Goal: Task Accomplishment & Management: Manage account settings

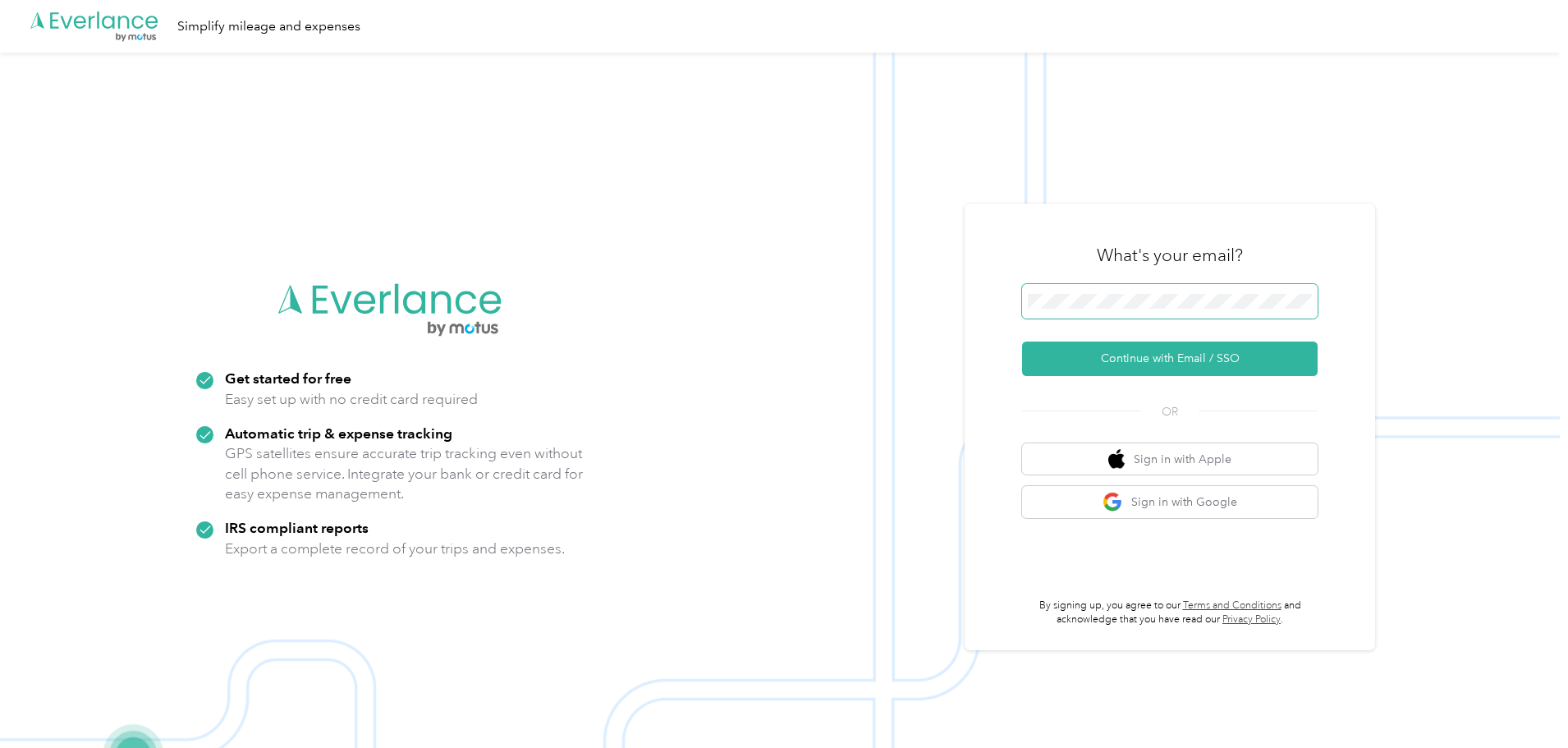
click at [1097, 310] on span at bounding box center [1170, 301] width 295 height 34
click at [1082, 363] on button "Continue with Email / SSO" at bounding box center [1170, 358] width 295 height 34
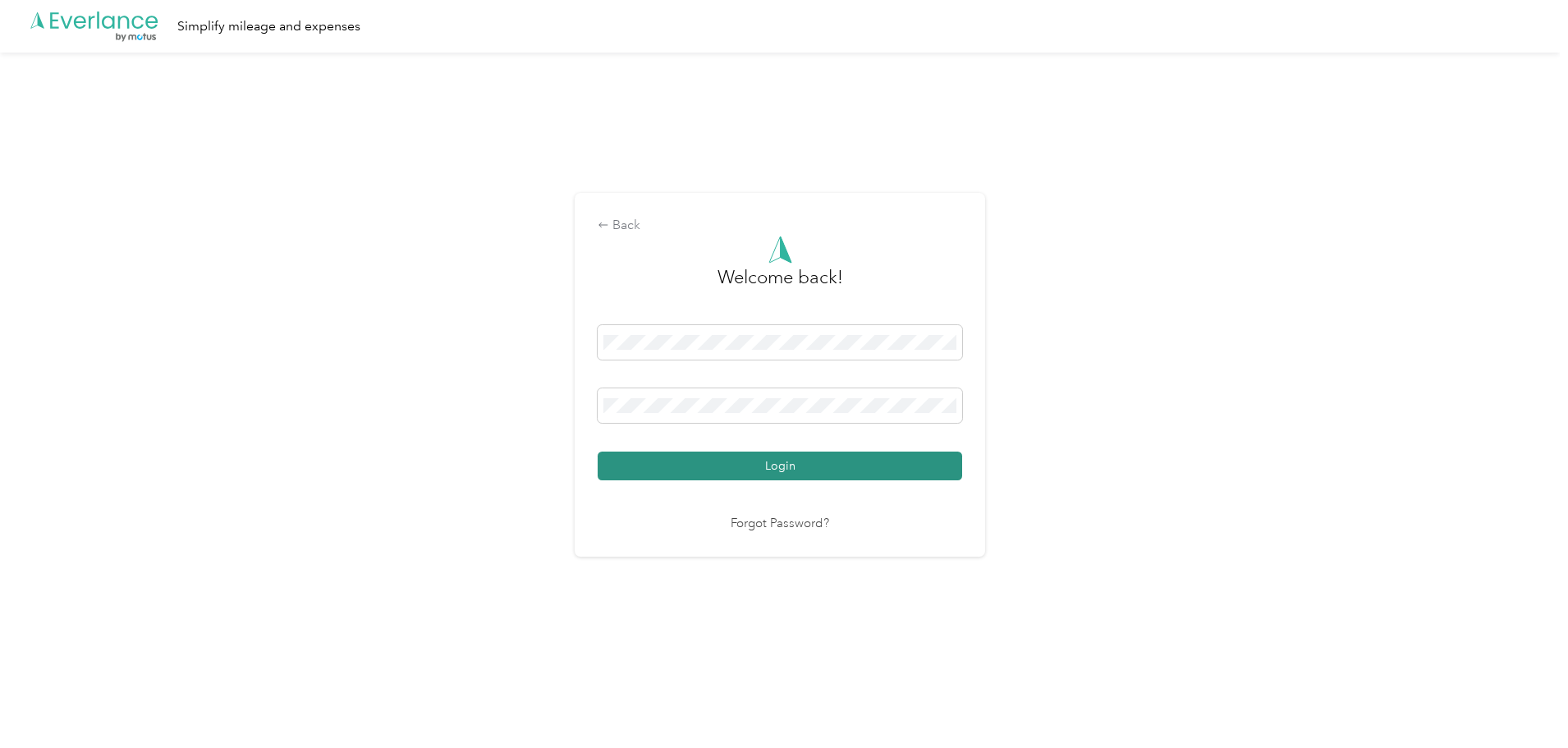
click at [796, 466] on button "Login" at bounding box center [780, 466] width 364 height 29
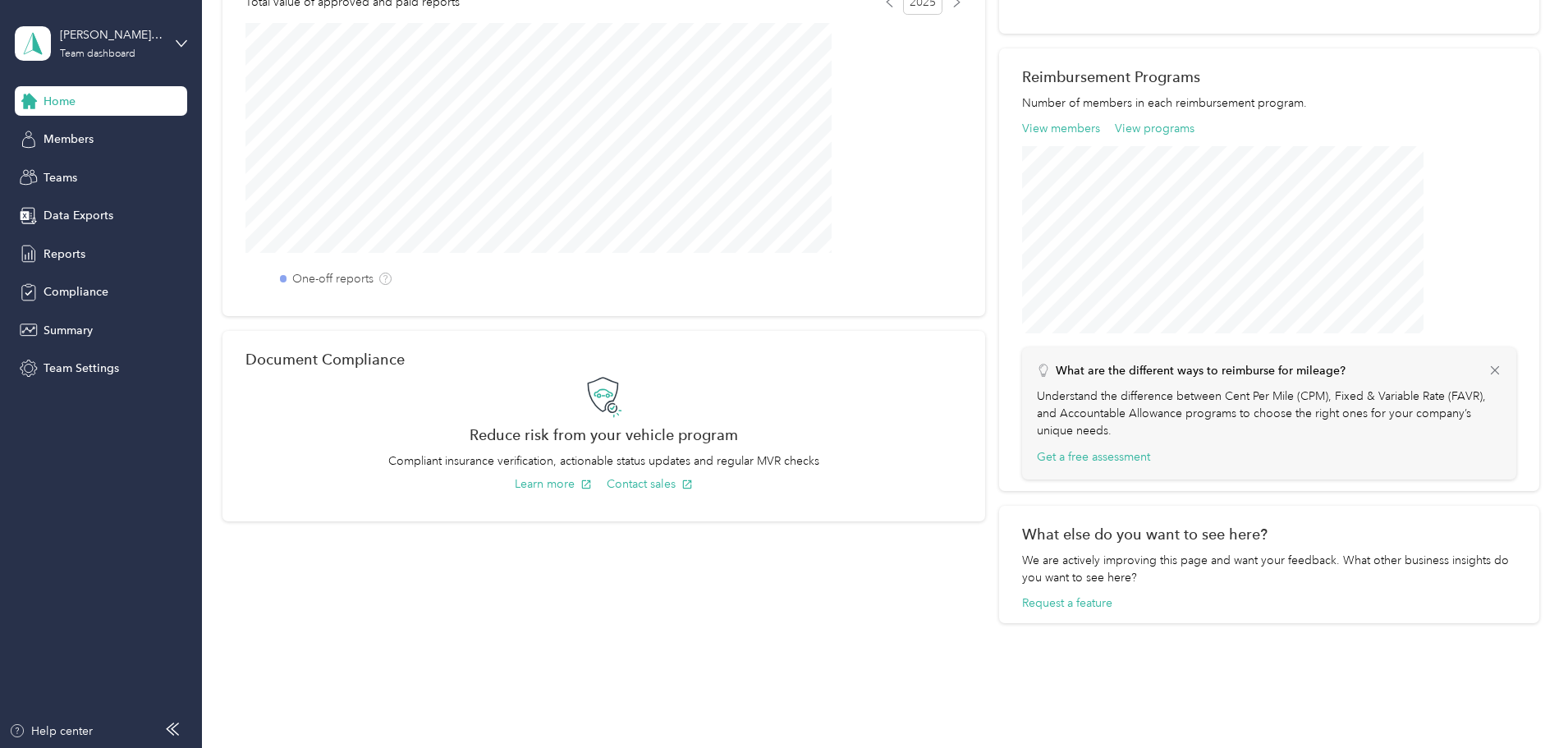
scroll to position [493, 0]
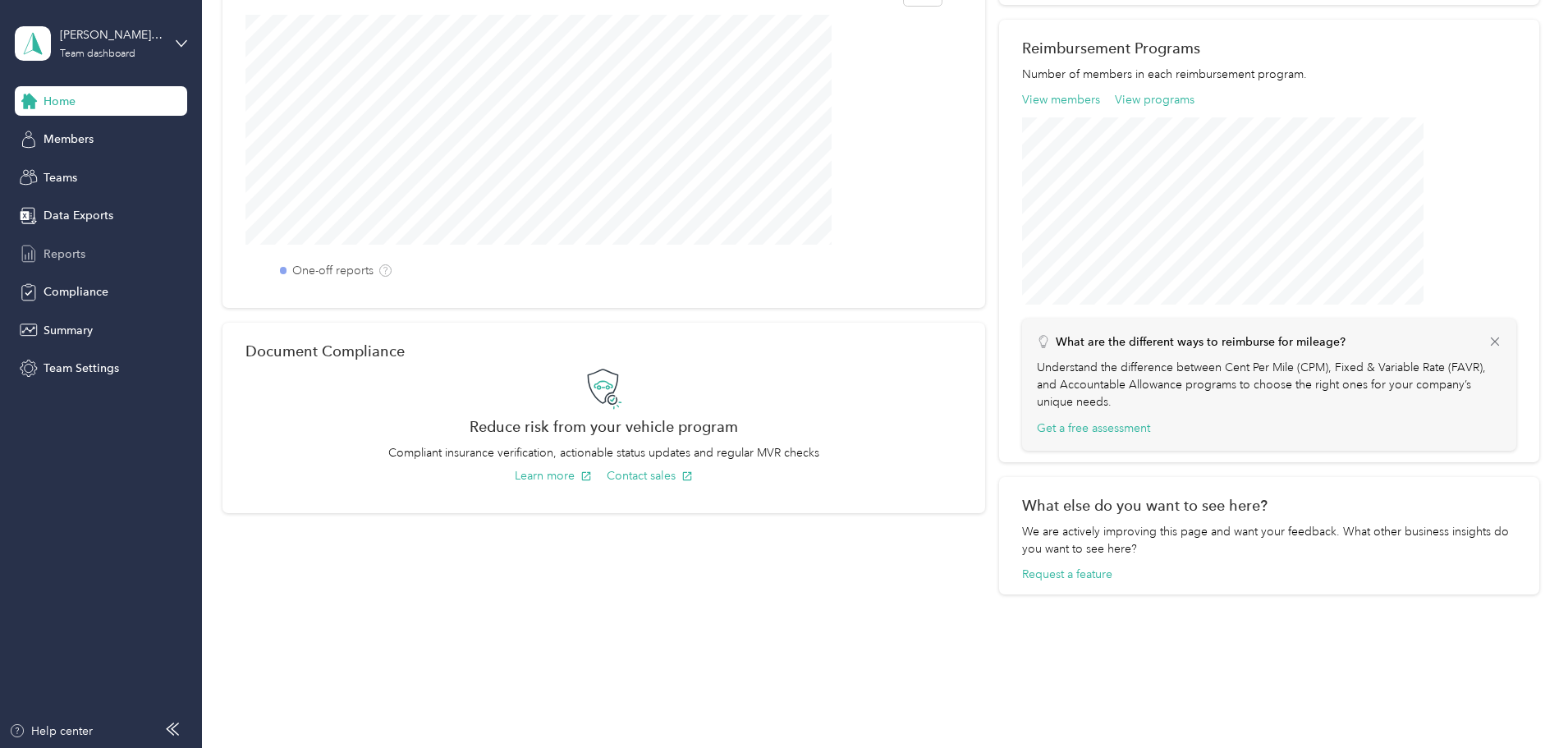
click at [57, 254] on span "Reports" at bounding box center [64, 254] width 42 height 18
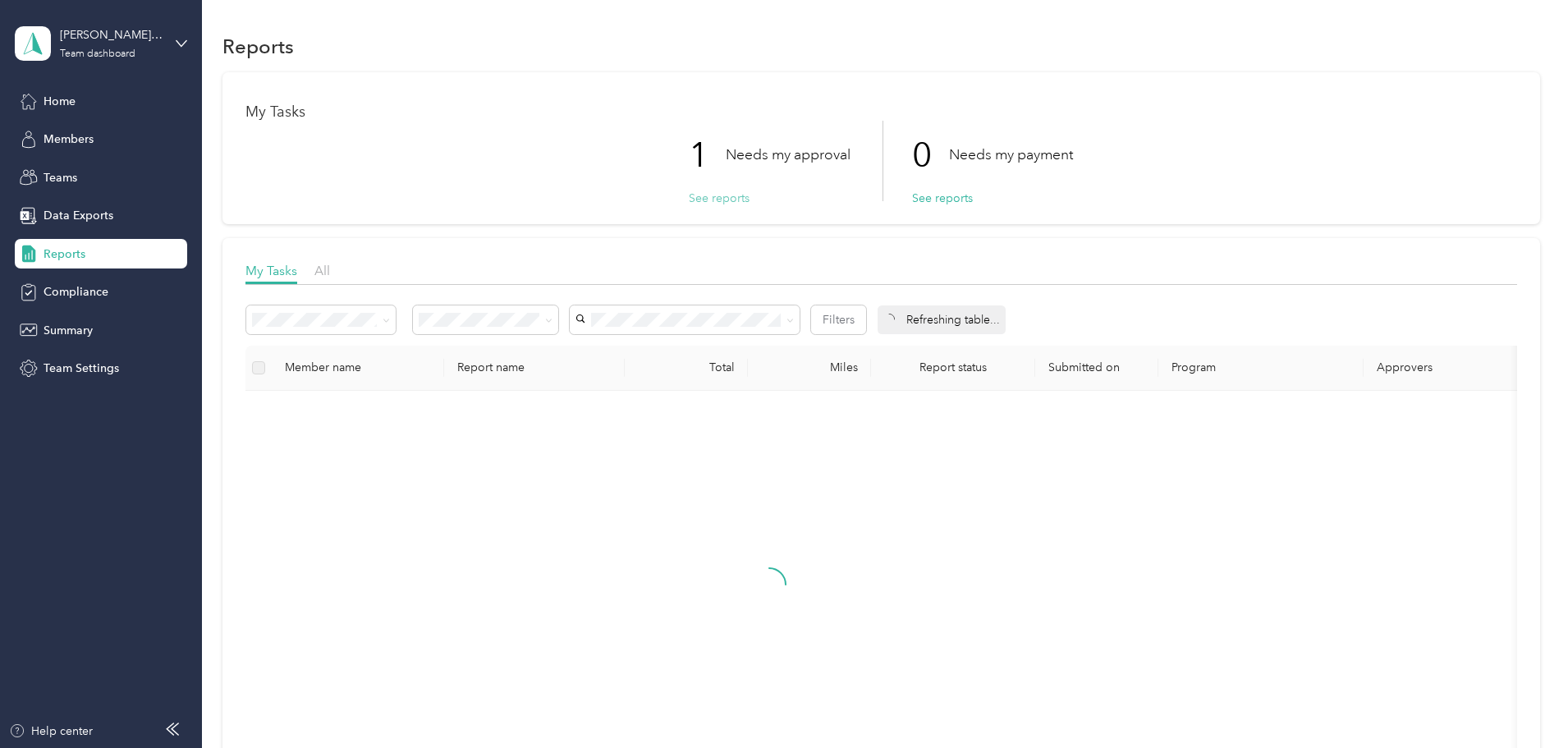
click at [729, 197] on button "See reports" at bounding box center [718, 199] width 61 height 18
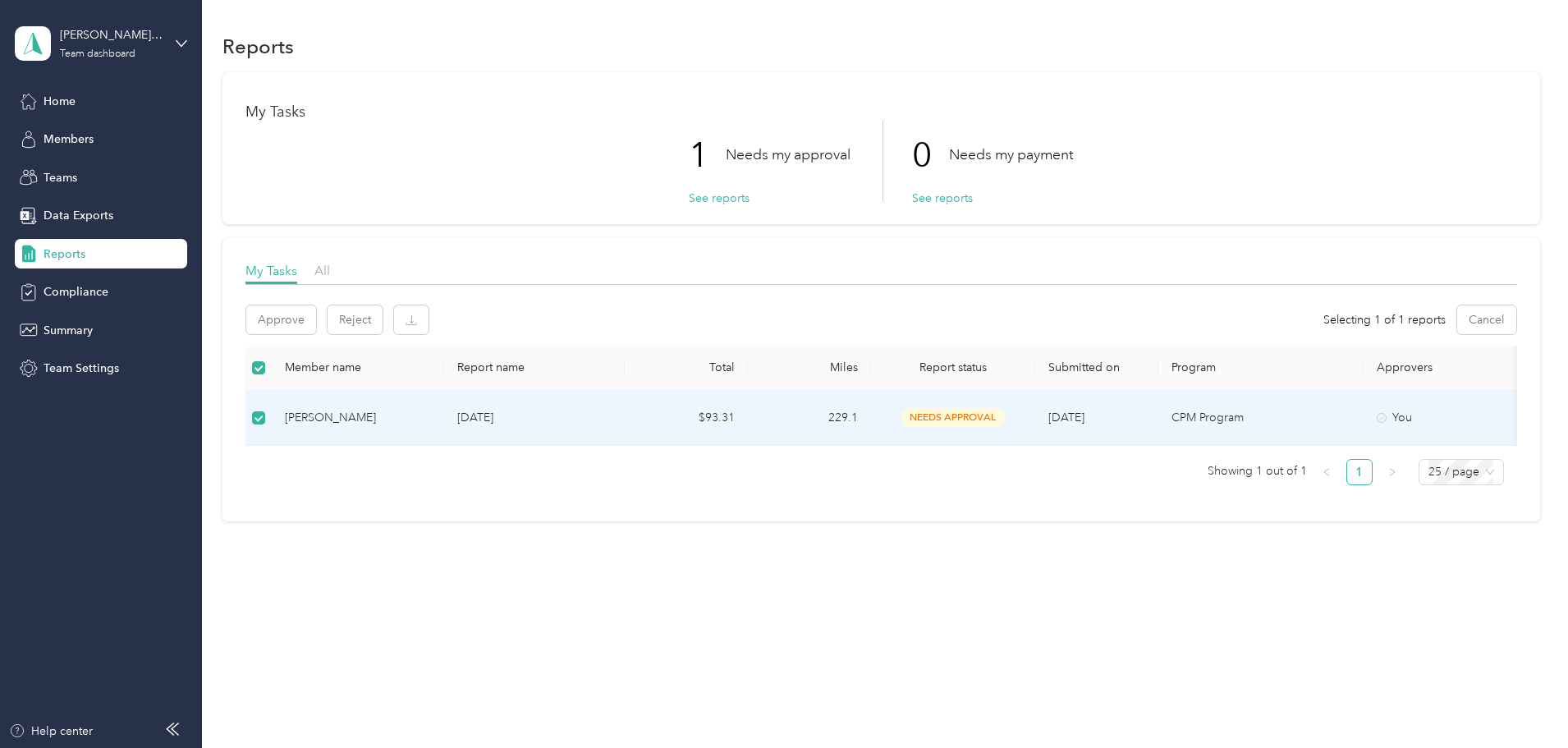
click at [431, 414] on div "[PERSON_NAME]" at bounding box center [358, 418] width 146 height 18
click at [431, 418] on div "[PERSON_NAME]" at bounding box center [358, 418] width 146 height 18
click at [611, 413] on p "[DATE]" at bounding box center [534, 418] width 154 height 18
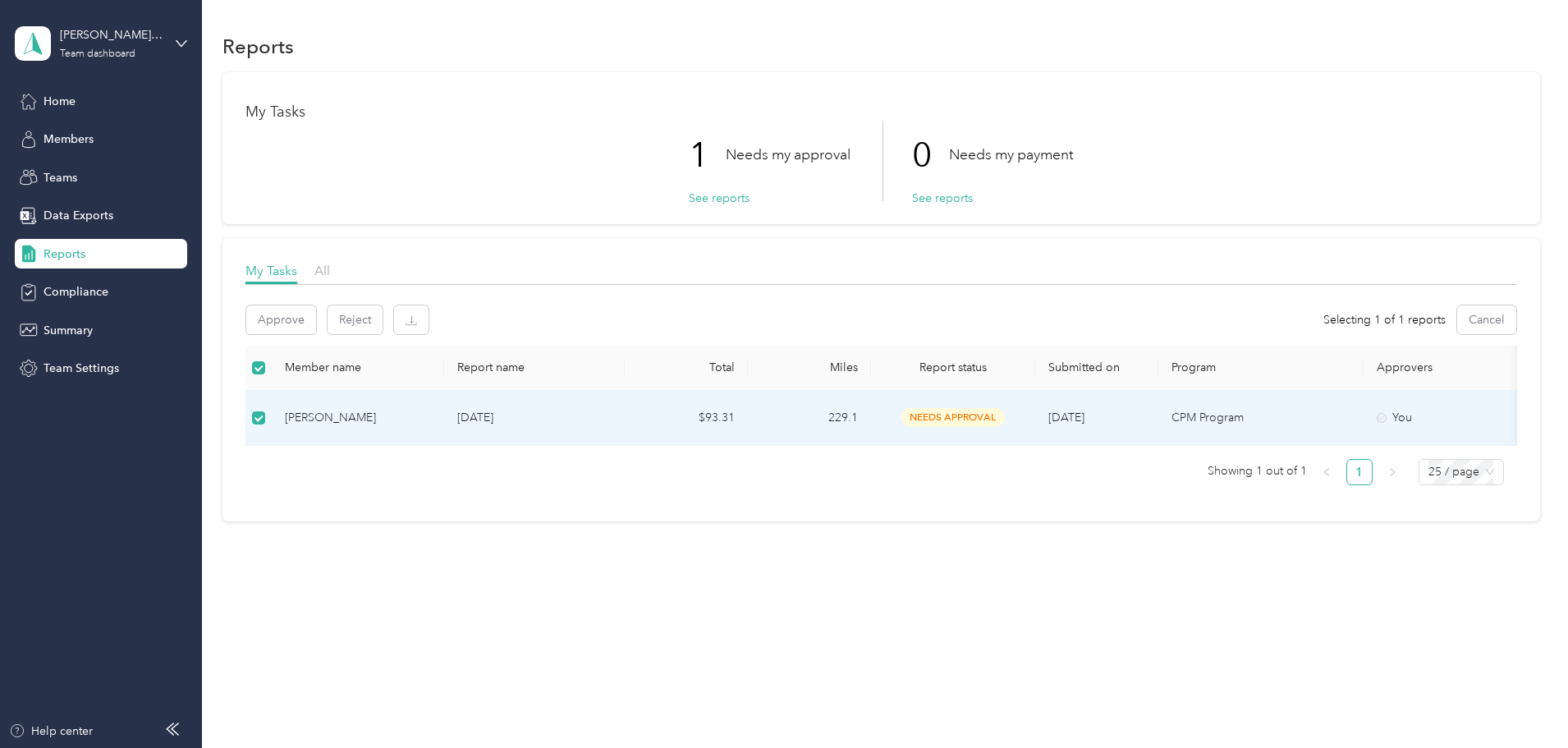
click at [611, 415] on p "[DATE]" at bounding box center [534, 418] width 154 height 18
click at [726, 196] on button "See reports" at bounding box center [718, 199] width 61 height 18
click at [272, 421] on td at bounding box center [259, 418] width 26 height 55
click at [611, 426] on p "[DATE]" at bounding box center [534, 419] width 154 height 18
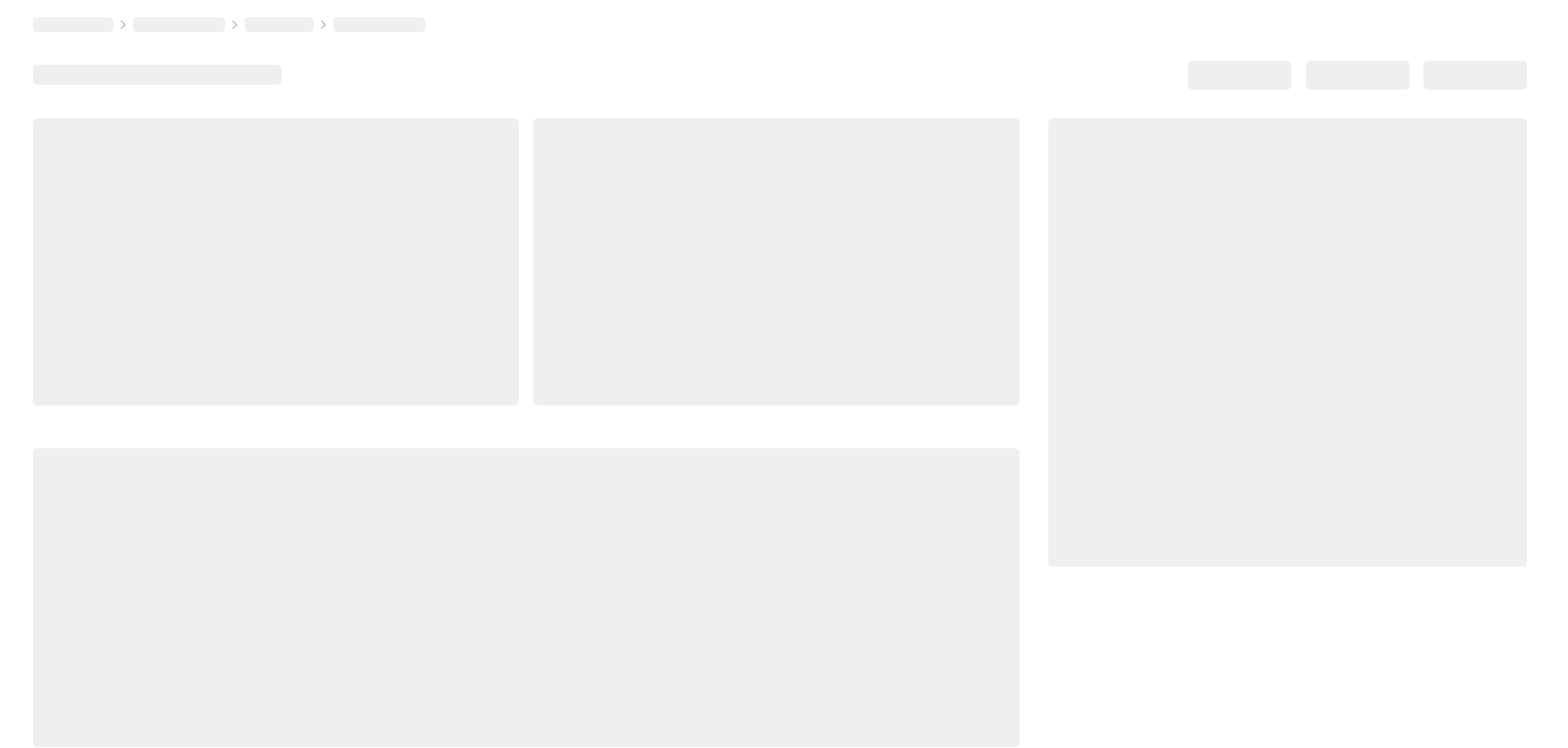
click at [685, 426] on div at bounding box center [526, 433] width 987 height 630
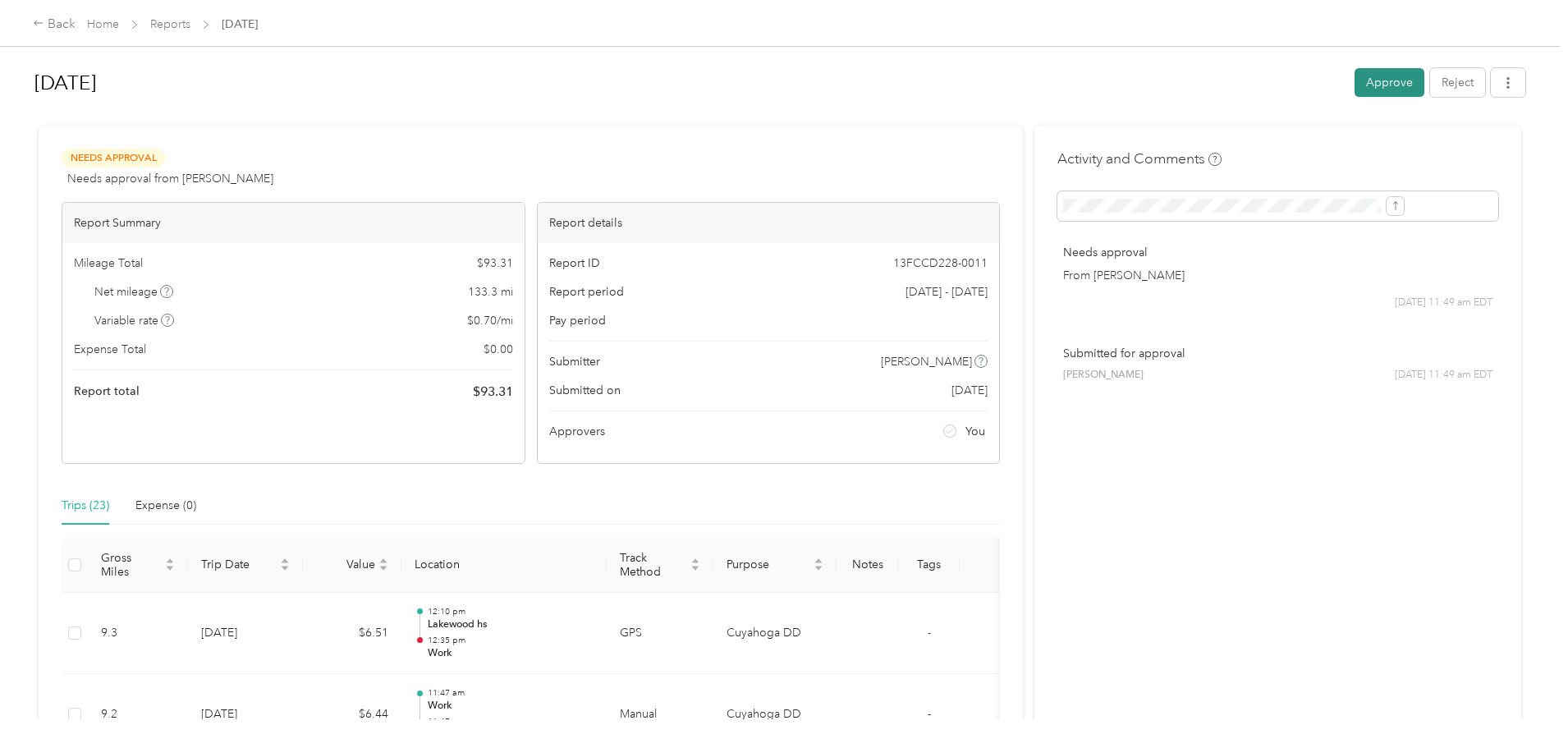
click at [1354, 84] on button "Approve" at bounding box center [1389, 82] width 69 height 29
